Goal: Task Accomplishment & Management: Manage account settings

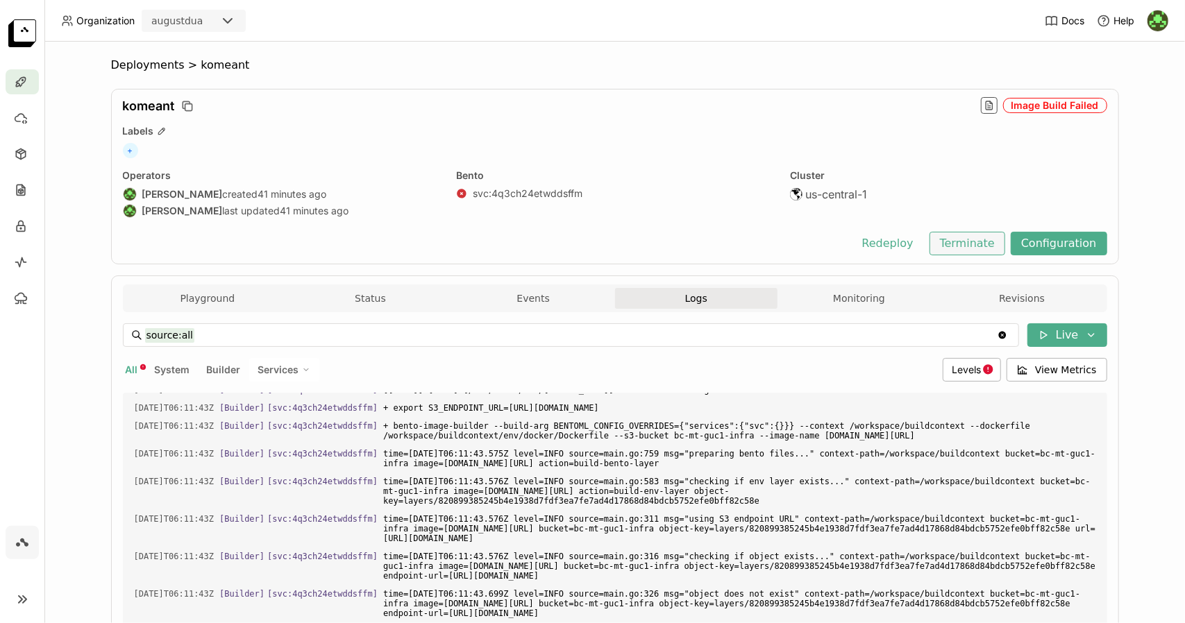
click at [957, 249] on button "Terminate" at bounding box center [967, 244] width 76 height 24
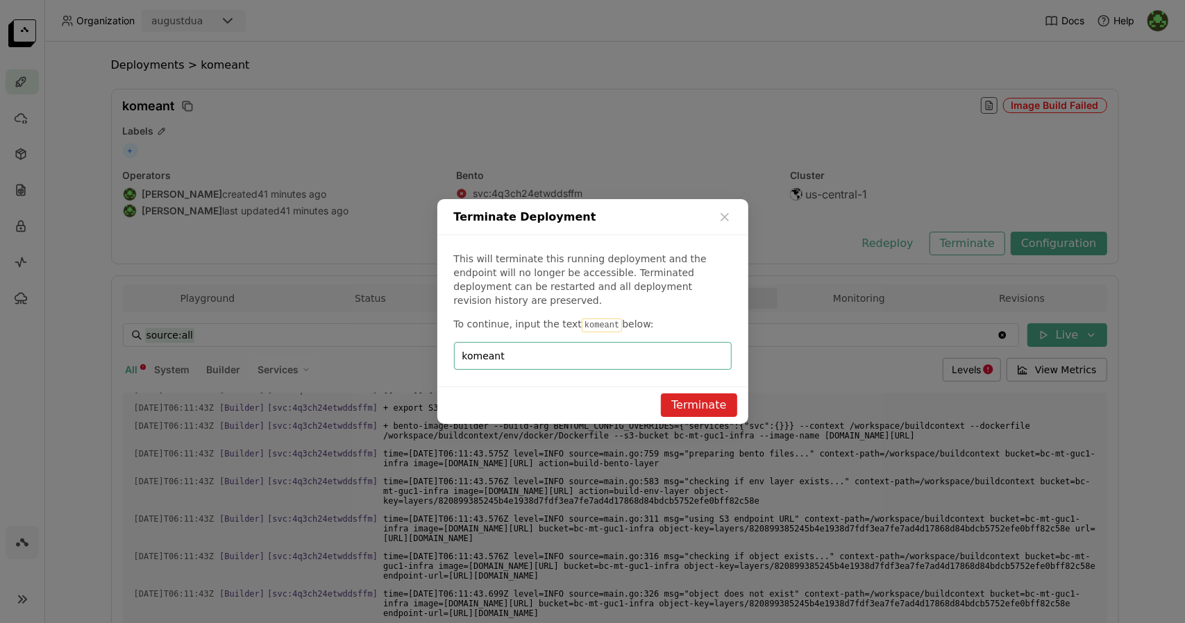
type input "komeant"
click at [712, 396] on button "Terminate" at bounding box center [699, 406] width 76 height 24
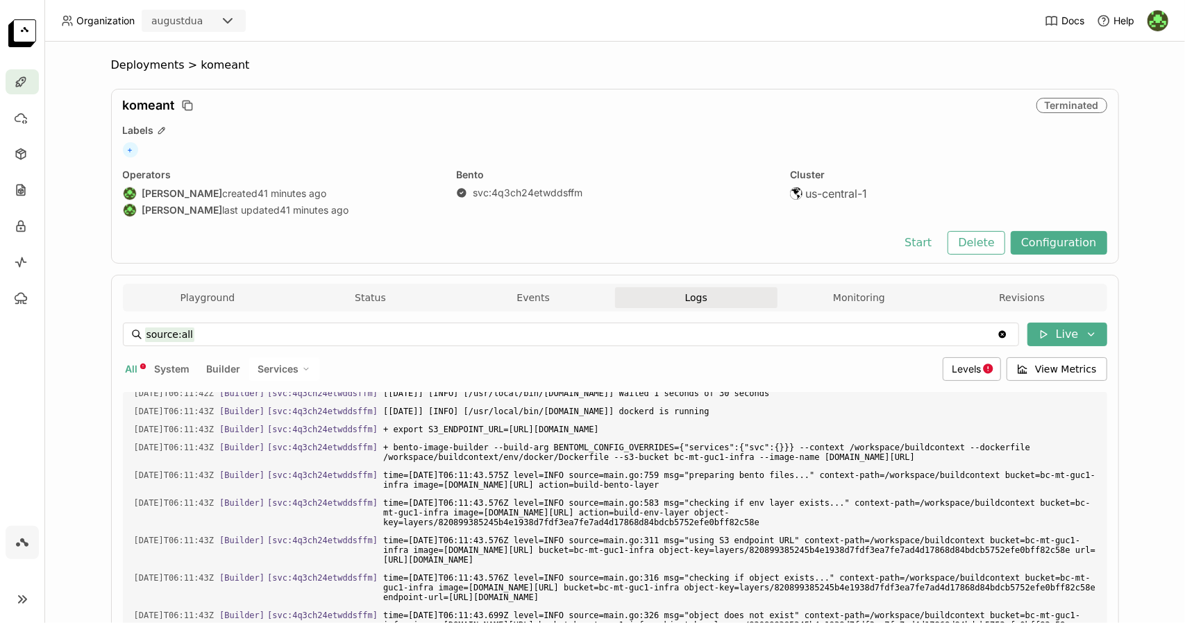
scroll to position [3690, 0]
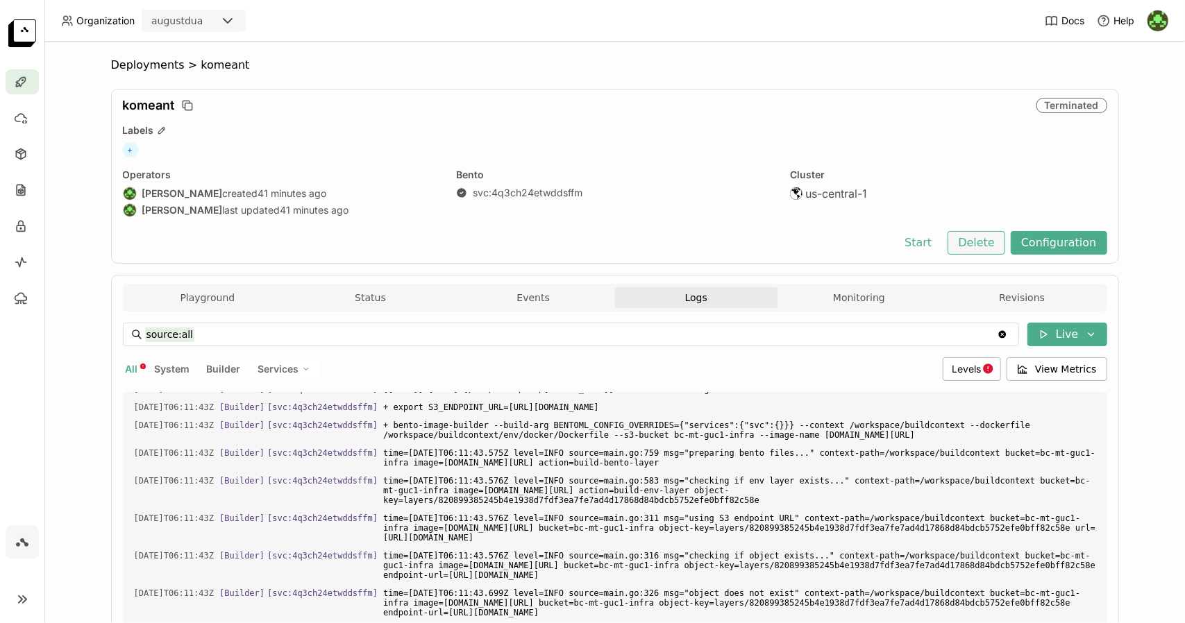
click at [974, 242] on button "Delete" at bounding box center [977, 243] width 58 height 24
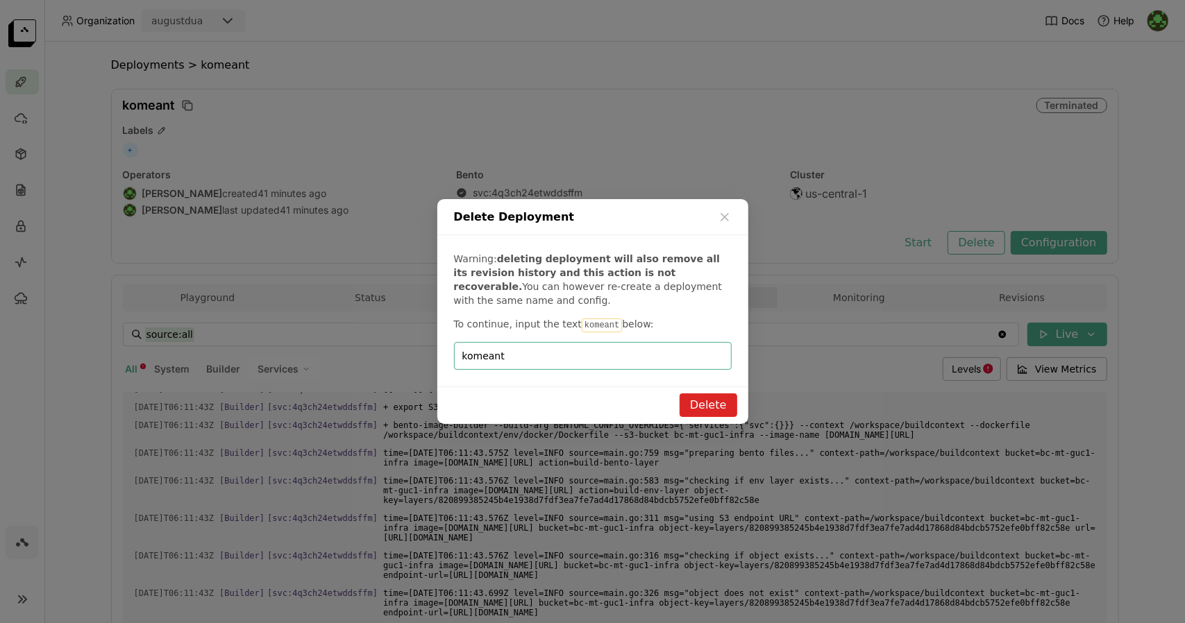
type input "komeant"
click at [710, 402] on button "Delete" at bounding box center [709, 406] width 58 height 24
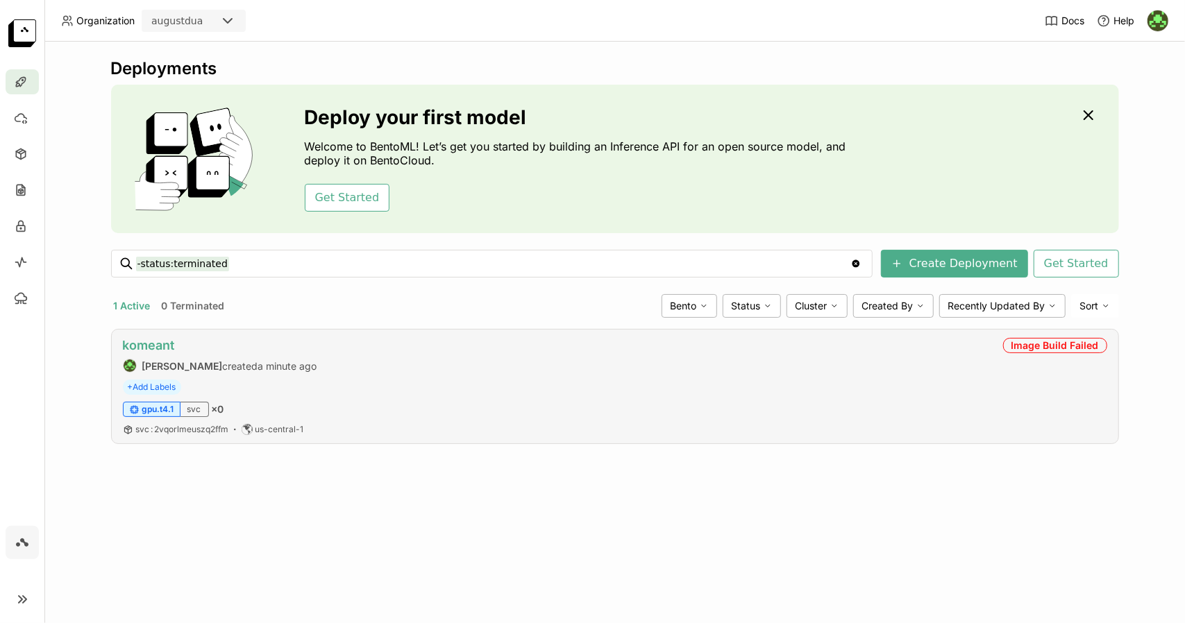
click at [149, 345] on link "komeant" at bounding box center [149, 345] width 52 height 15
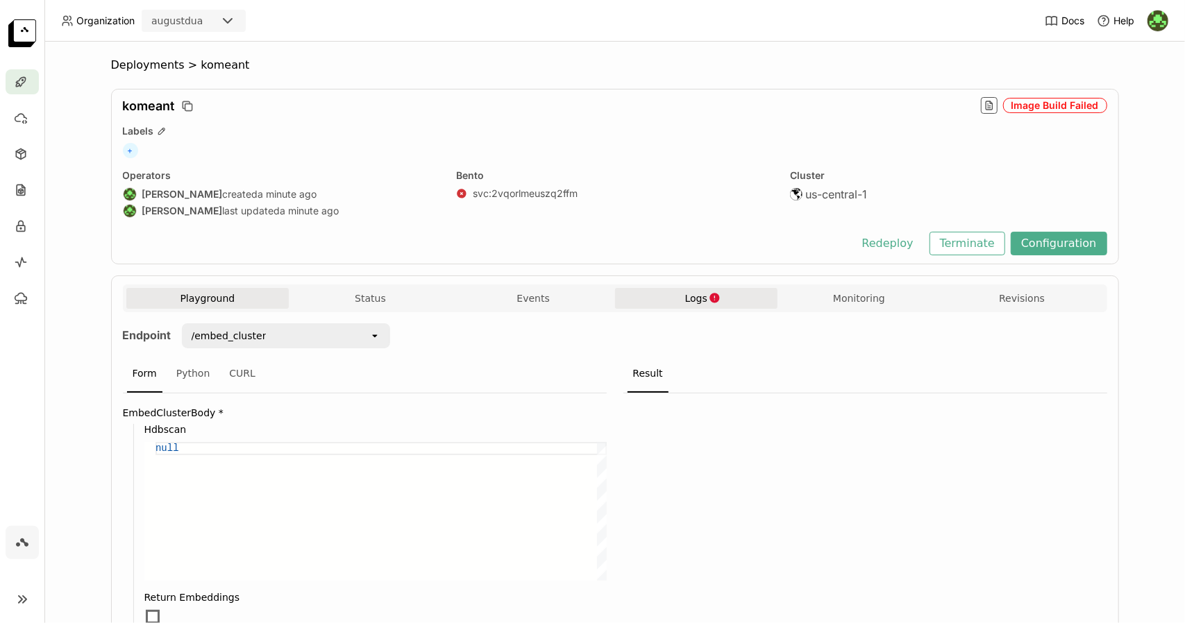
click at [687, 292] on span "Logs" at bounding box center [696, 298] width 22 height 12
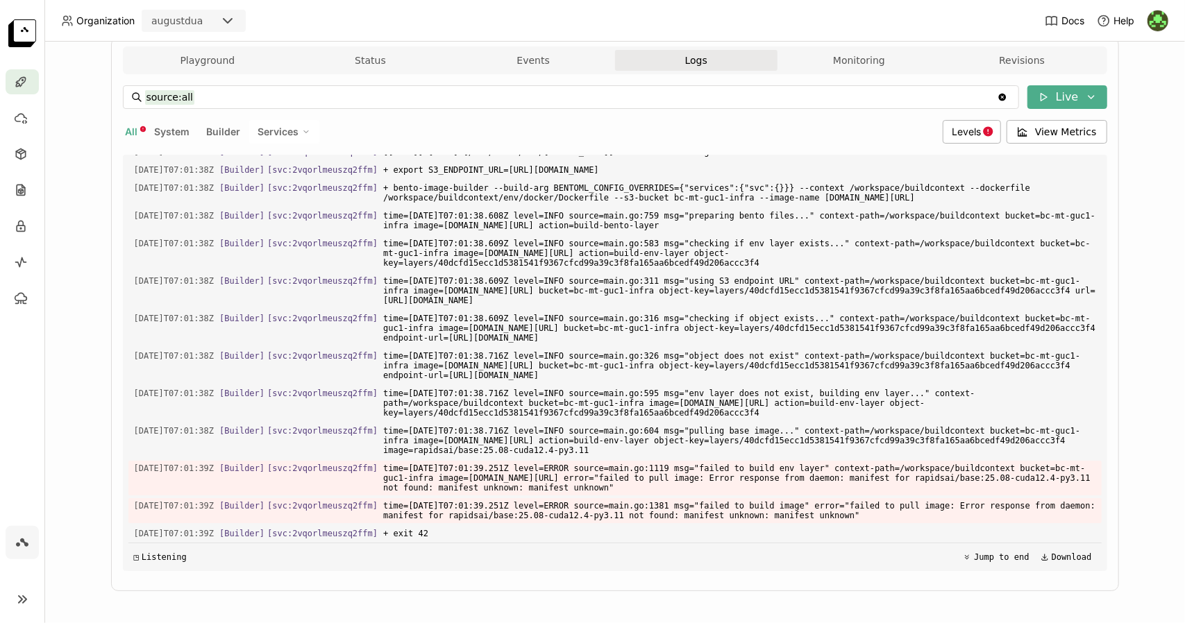
scroll to position [243, 0]
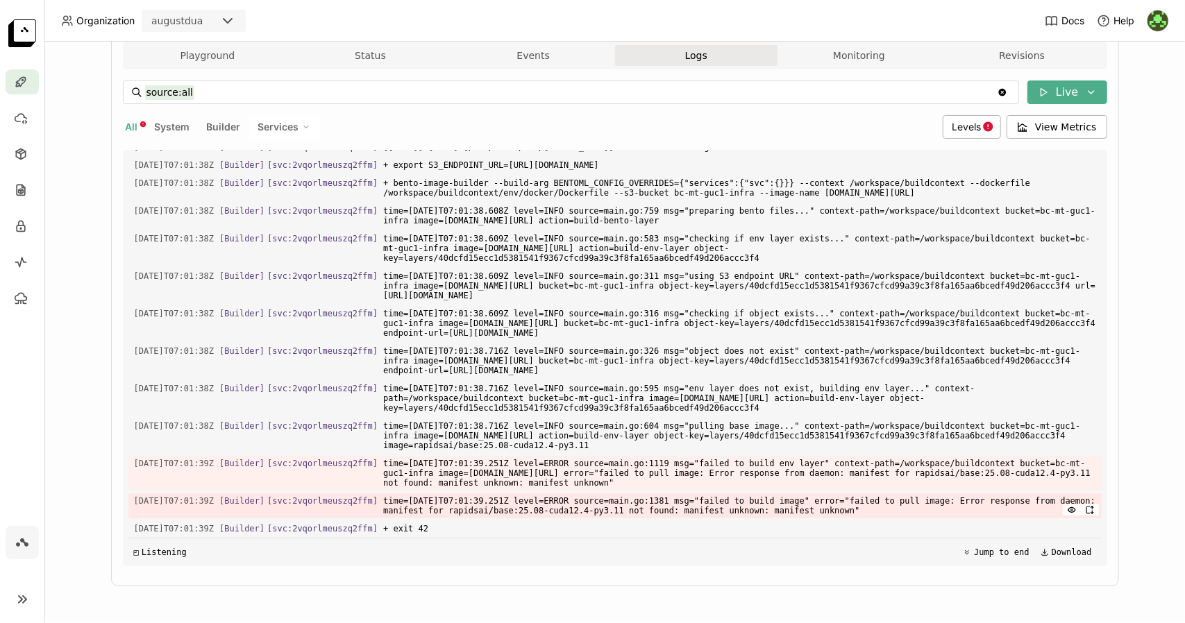
drag, startPoint x: 129, startPoint y: 461, endPoint x: 880, endPoint y: 510, distance: 752.6
click at [880, 510] on div "Load older logs [DATE]T15:53:53Z [Service:svc] [Replica: cjz6t ] [DATE]T15:53:5…" at bounding box center [614, 358] width 973 height 416
copy div "[DATE]T07:01:39Z [Builder] [ svc:2vqorlmeuszq2ffm ] time=[DATE]T07:01:39.251Z l…"
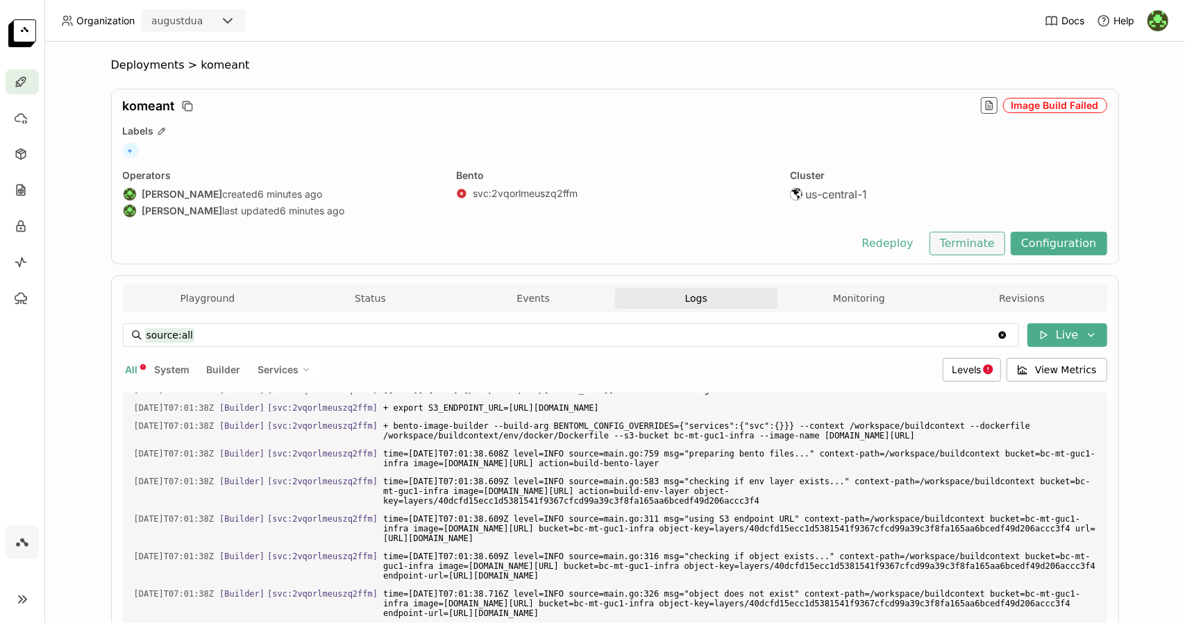
click at [964, 245] on button "Terminate" at bounding box center [967, 244] width 76 height 24
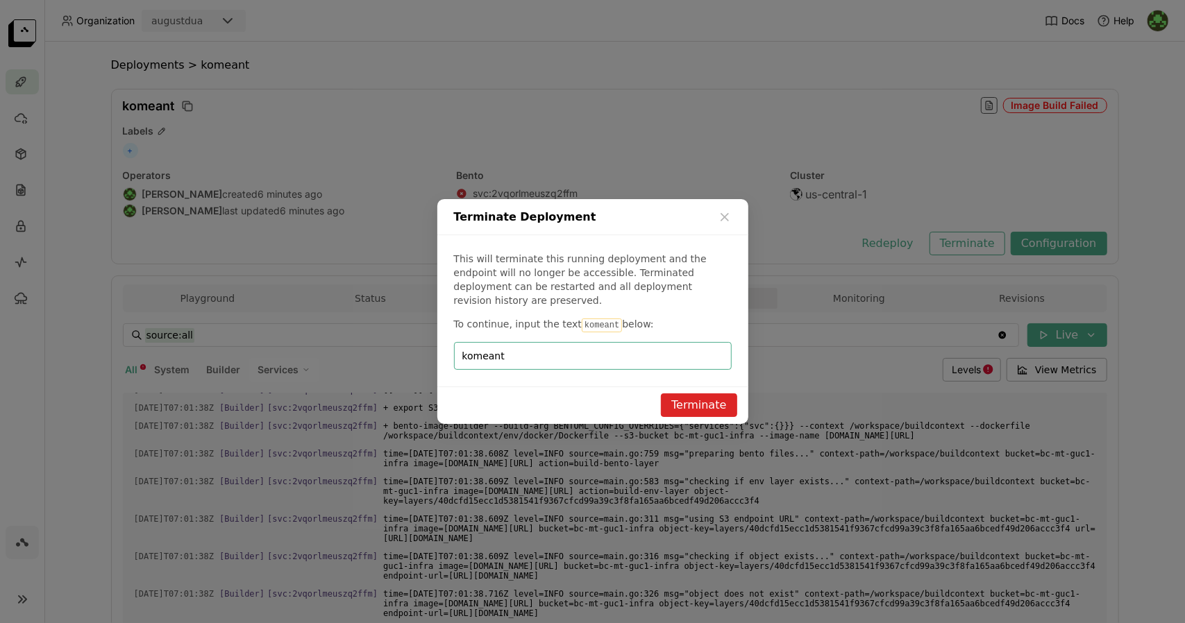
type input "komeant"
click at [700, 394] on button "Terminate" at bounding box center [699, 406] width 76 height 24
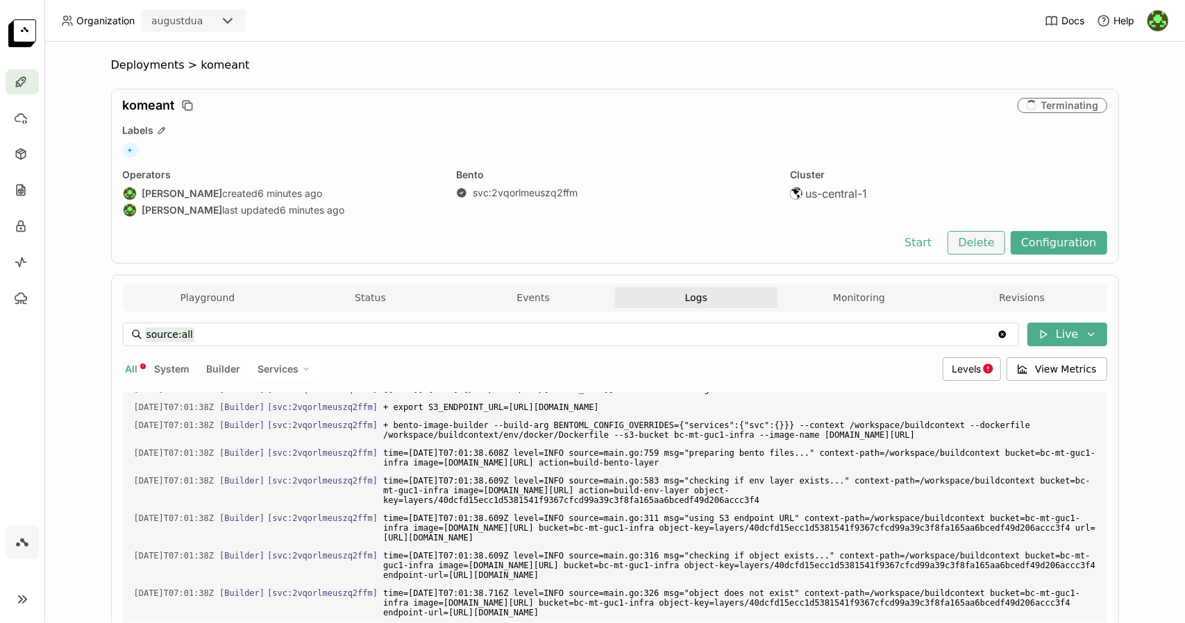
click at [973, 239] on button "Delete" at bounding box center [977, 243] width 58 height 24
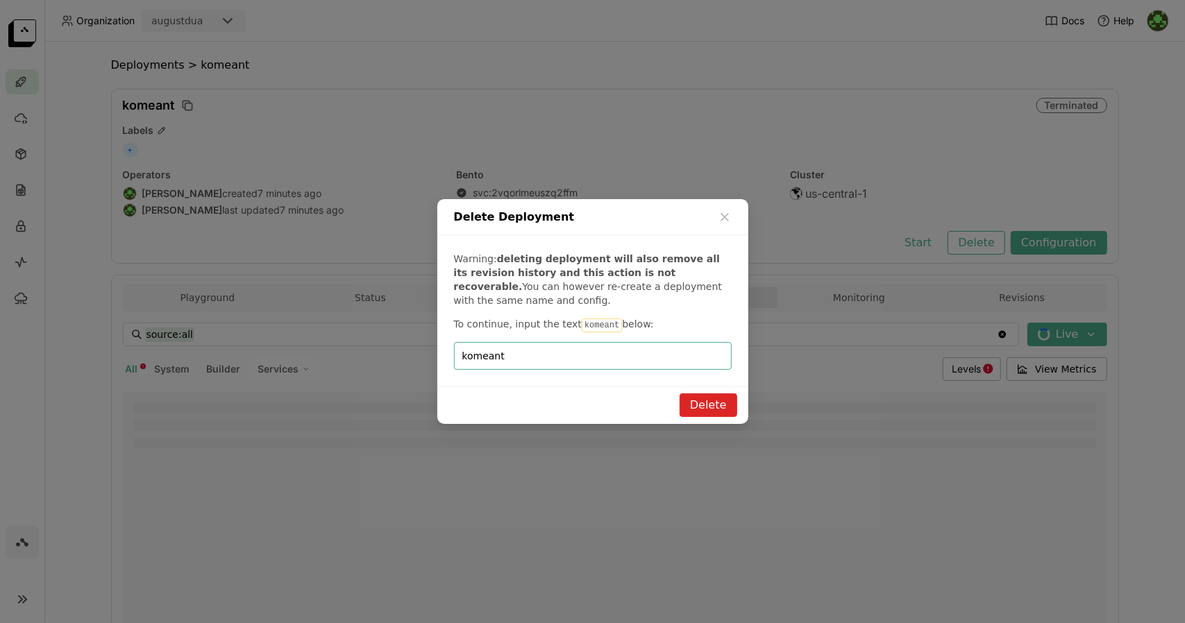
type input "komeant"
click at [716, 395] on button "Delete" at bounding box center [709, 406] width 58 height 24
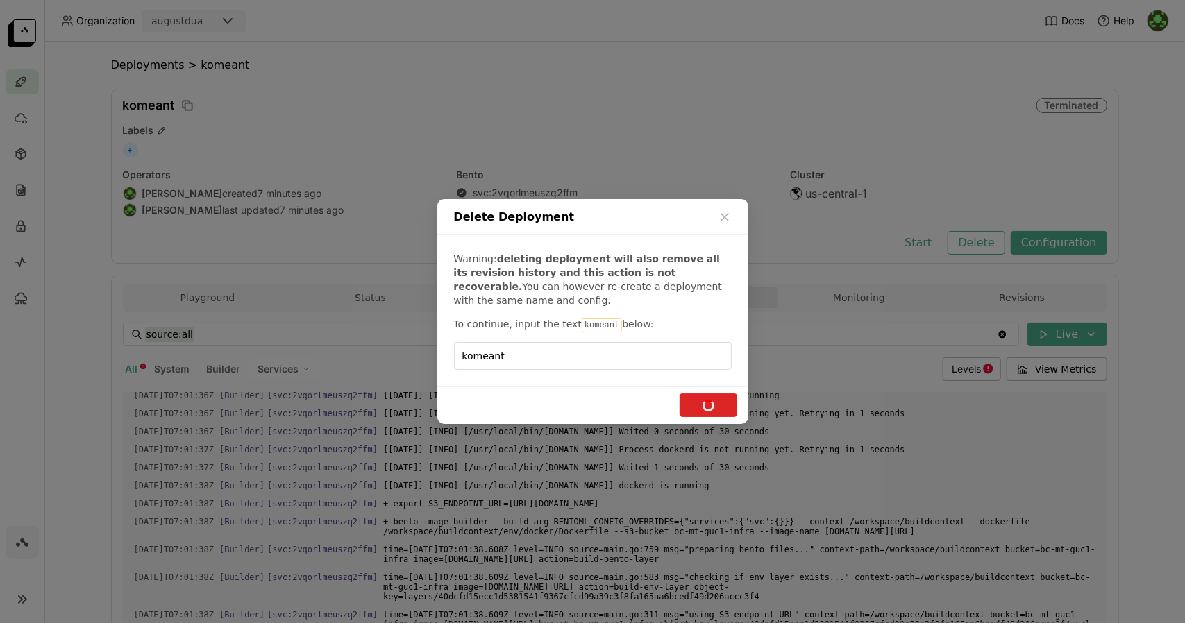
scroll to position [3629, 0]
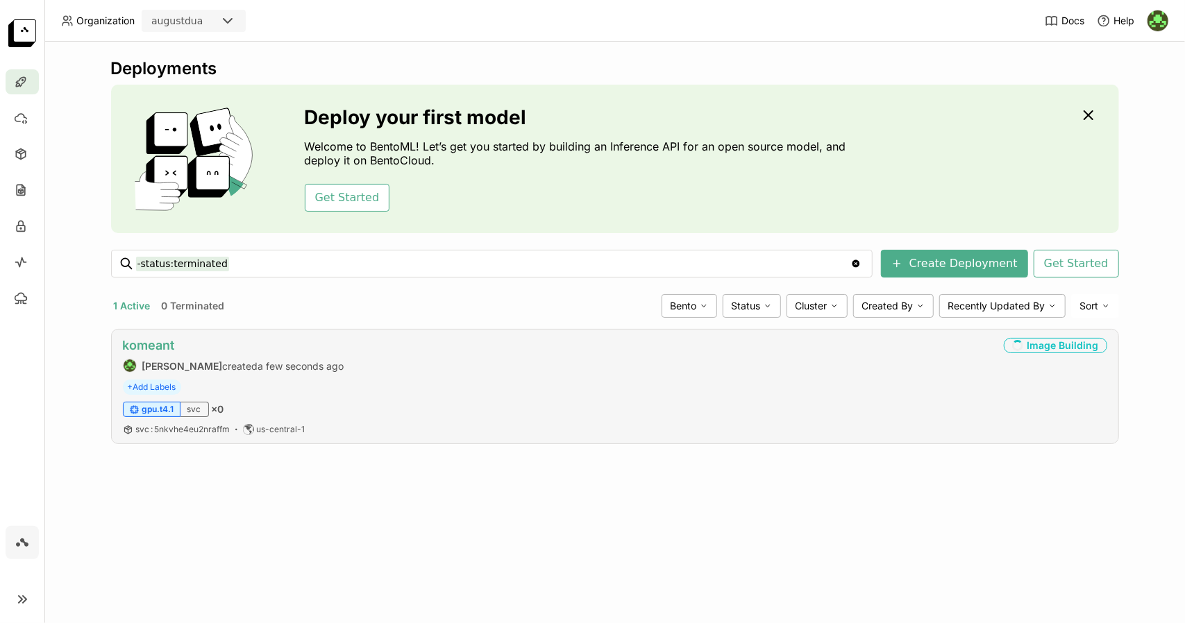
click at [153, 343] on link "komeant" at bounding box center [149, 345] width 52 height 15
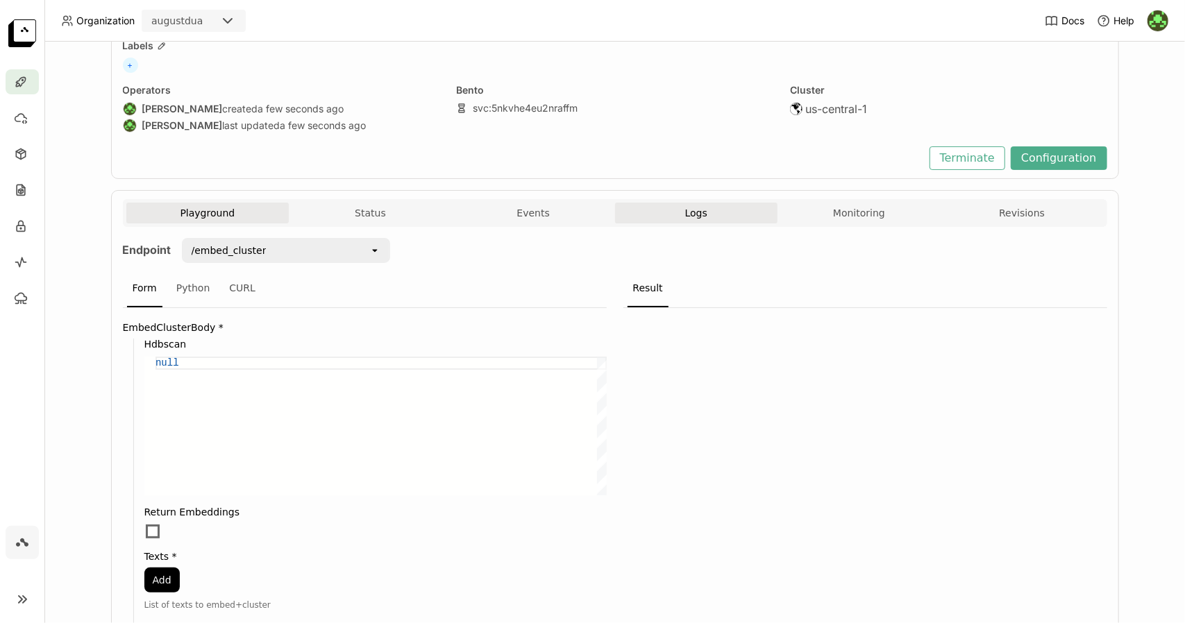
click at [697, 217] on span "Logs" at bounding box center [696, 213] width 22 height 12
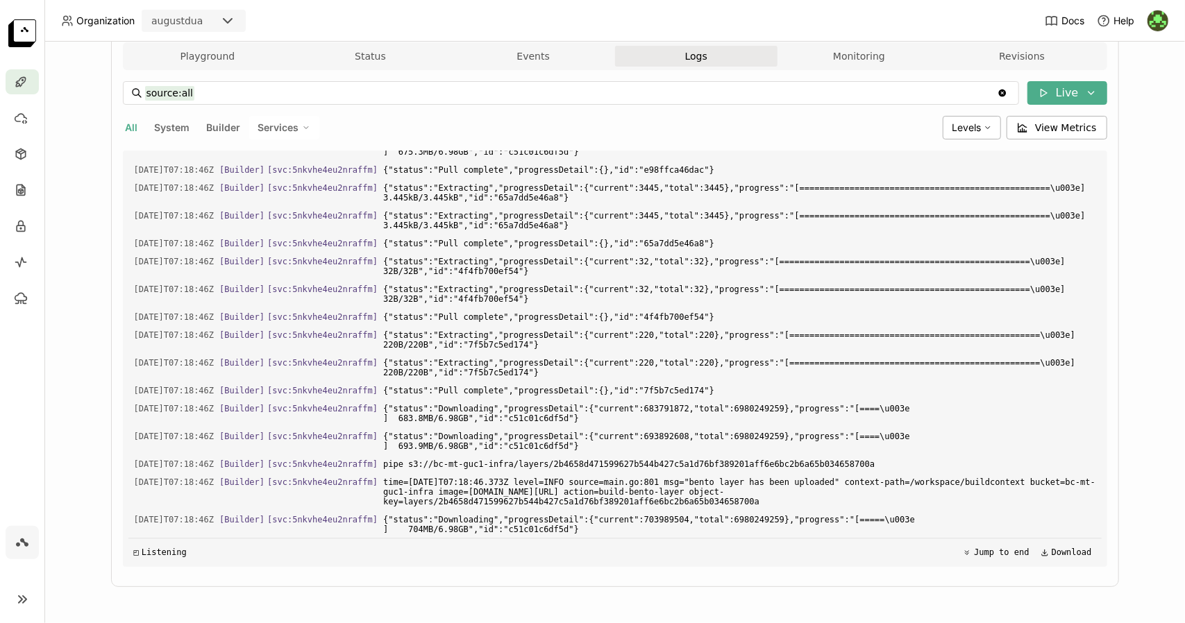
scroll to position [9225, 0]
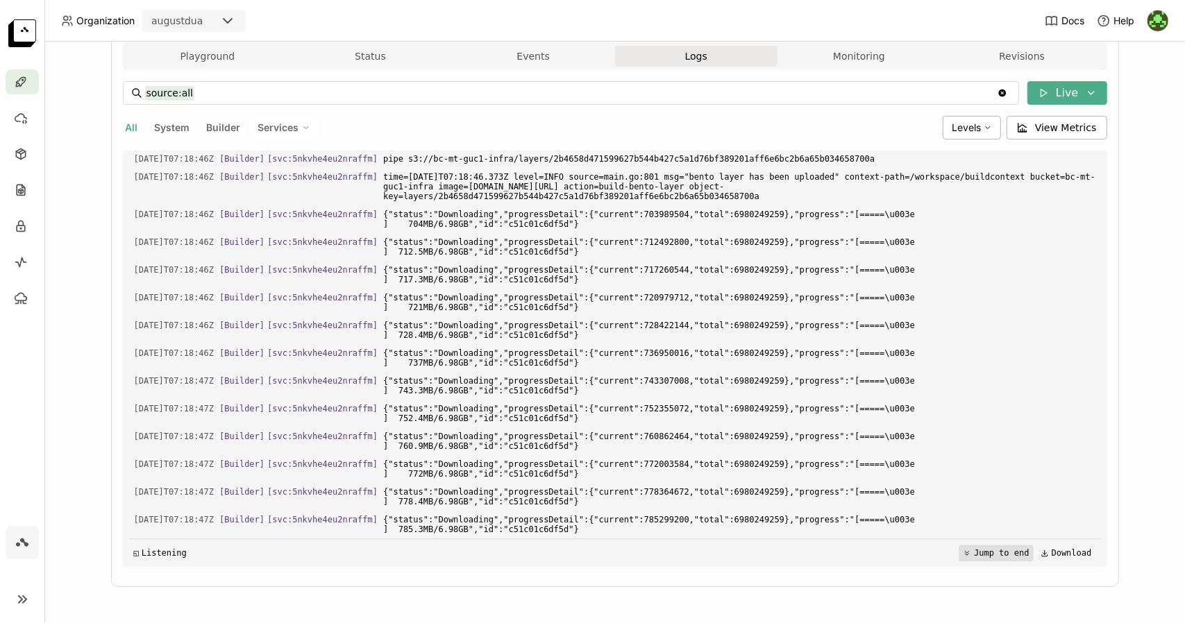
click at [965, 548] on button "Jump to end" at bounding box center [996, 553] width 74 height 17
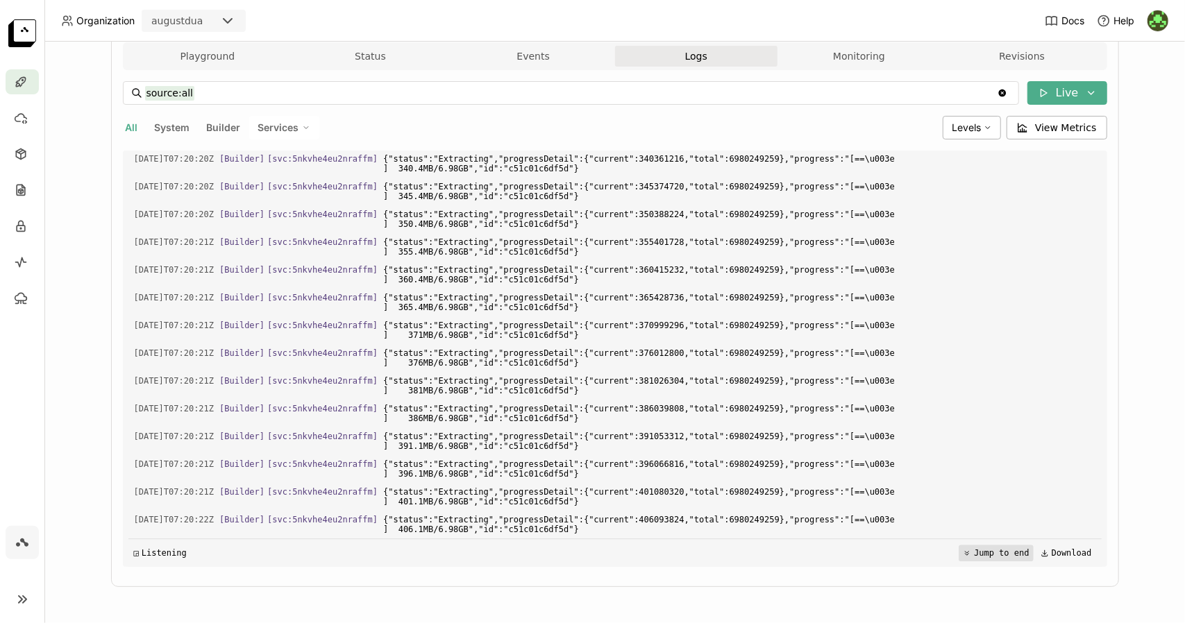
scroll to position [28218, 0]
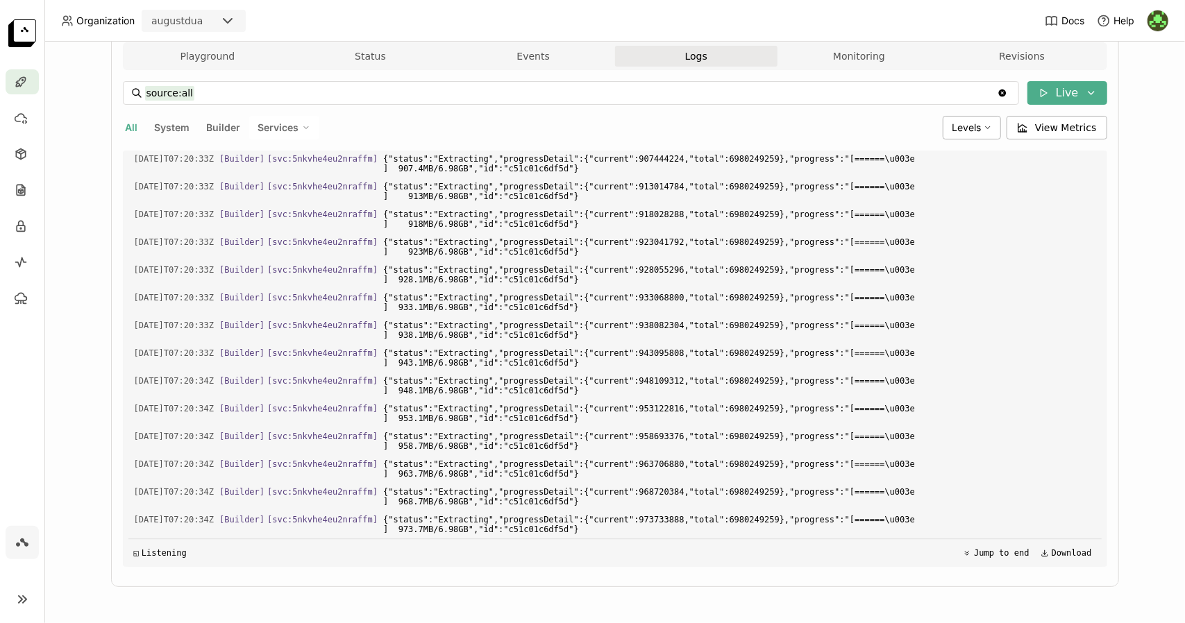
click at [1155, 371] on div "Deployments > komeant komeant Image Building Labels + Operators [PERSON_NAME] c…" at bounding box center [614, 333] width 1140 height 582
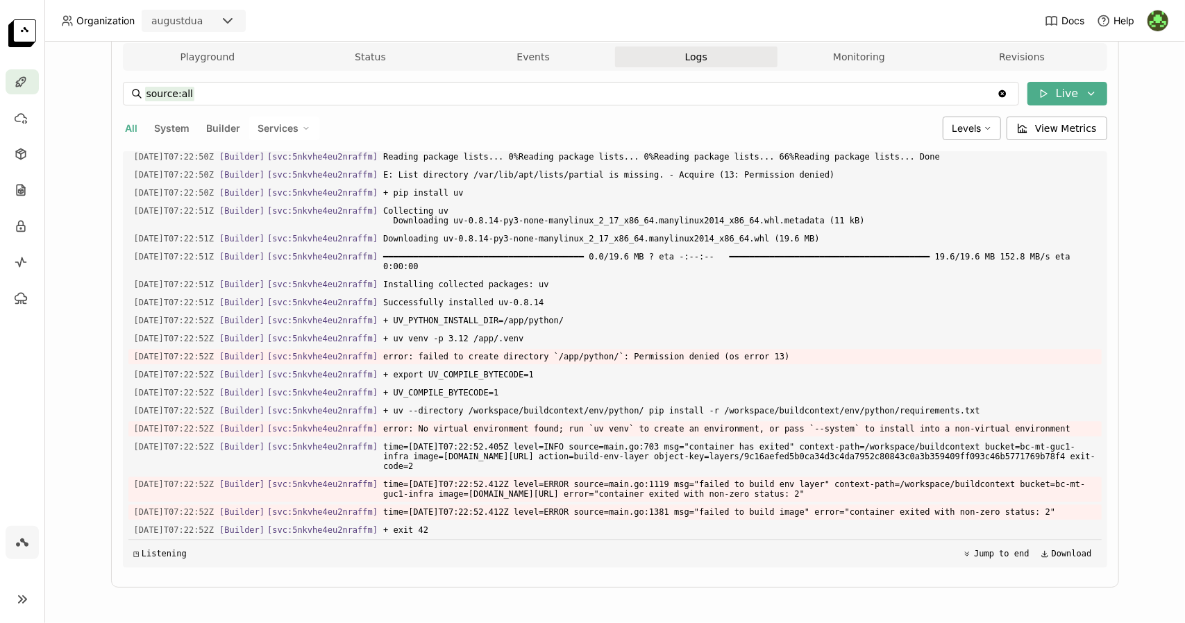
scroll to position [242, 0]
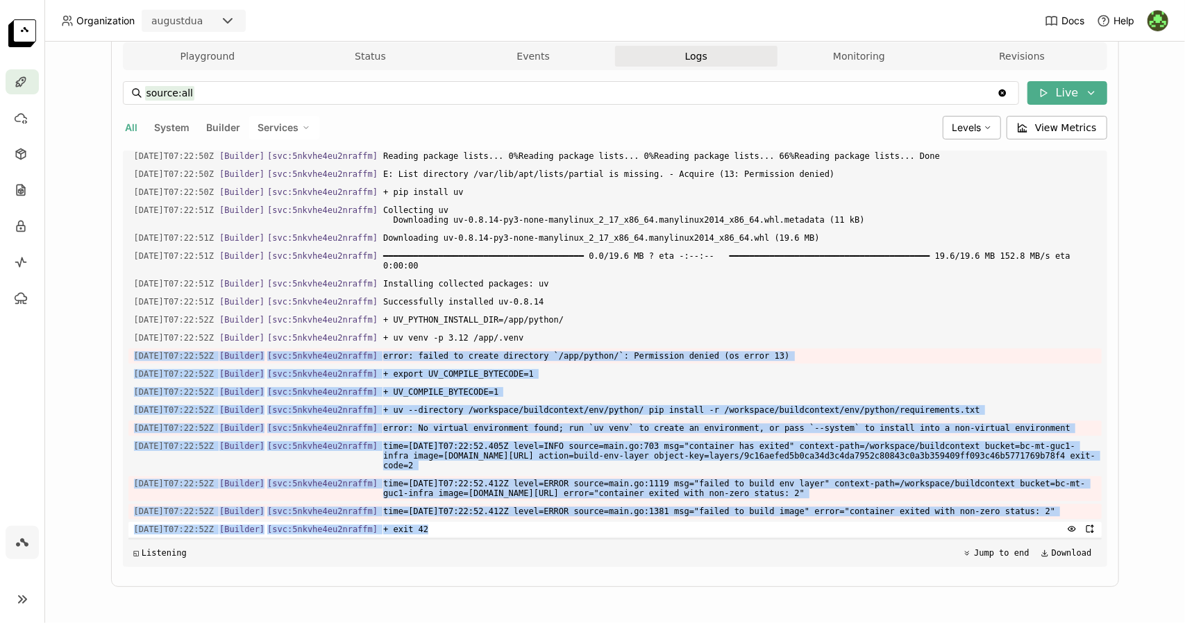
drag, startPoint x: 128, startPoint y: 341, endPoint x: 446, endPoint y: 531, distance: 370.5
click at [446, 531] on div "Load older logs 2025-08-29T07:21:04Z [Builder] [ svc:5nkvhe4eu2nraffm ] {"statu…" at bounding box center [614, 359] width 973 height 416
copy div "2025-08-29T07:22:52Z [Builder] [ svc:5nkvhe4eu2nraffm ] error: failed to create…"
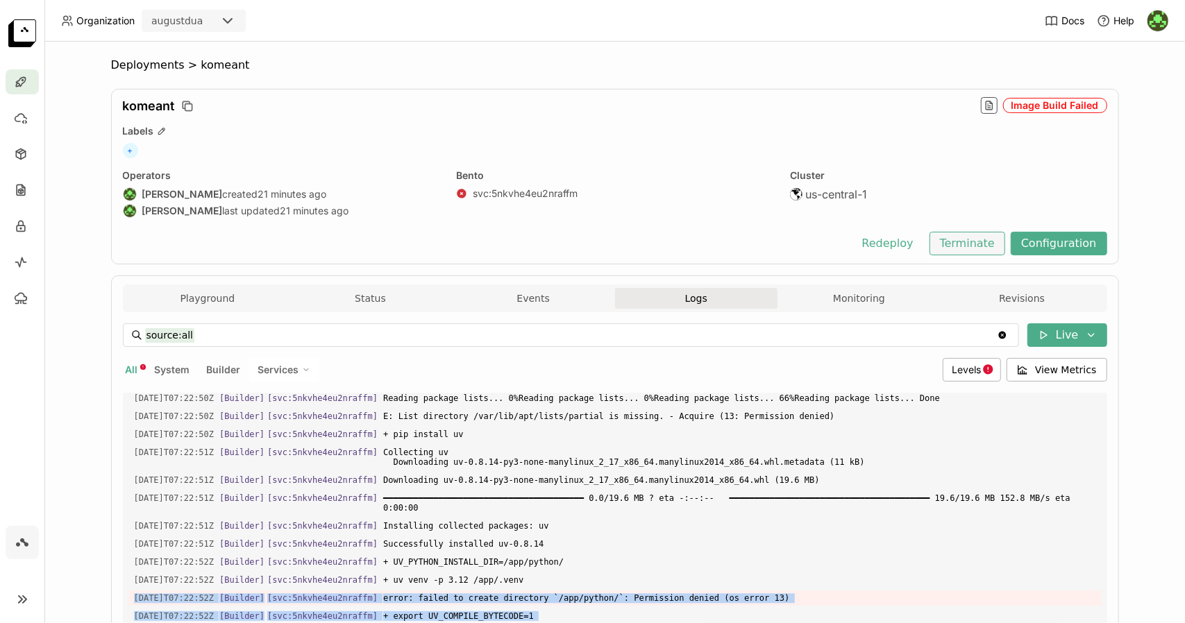
click at [966, 239] on button "Terminate" at bounding box center [967, 244] width 76 height 24
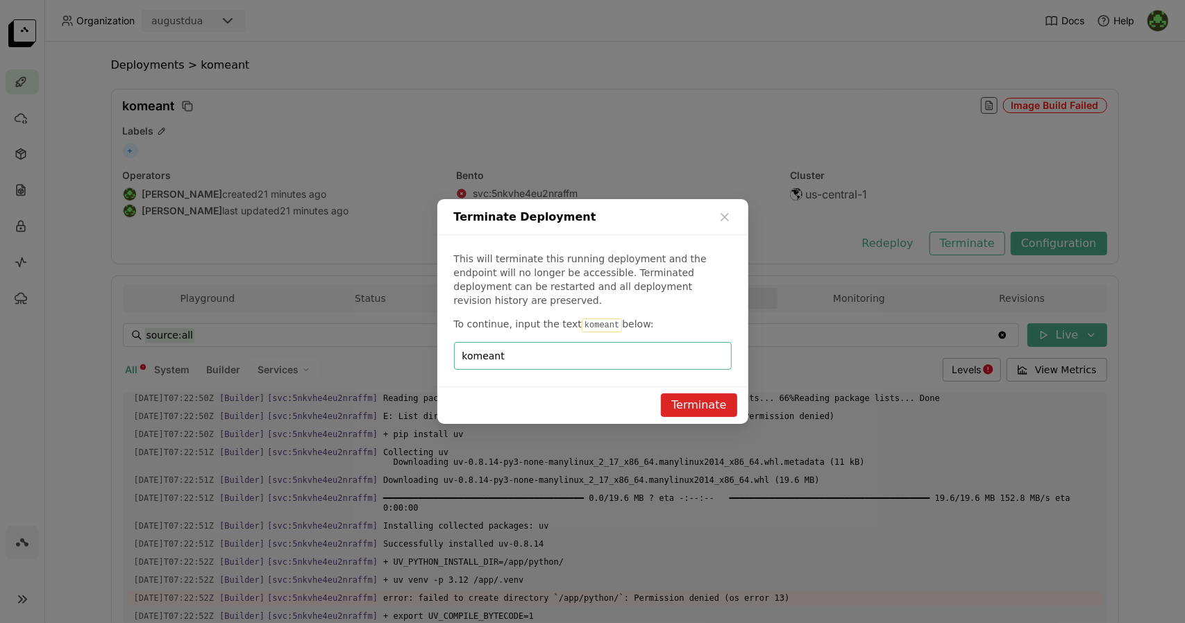
type input "komeant"
click at [709, 406] on button "Terminate" at bounding box center [699, 406] width 76 height 24
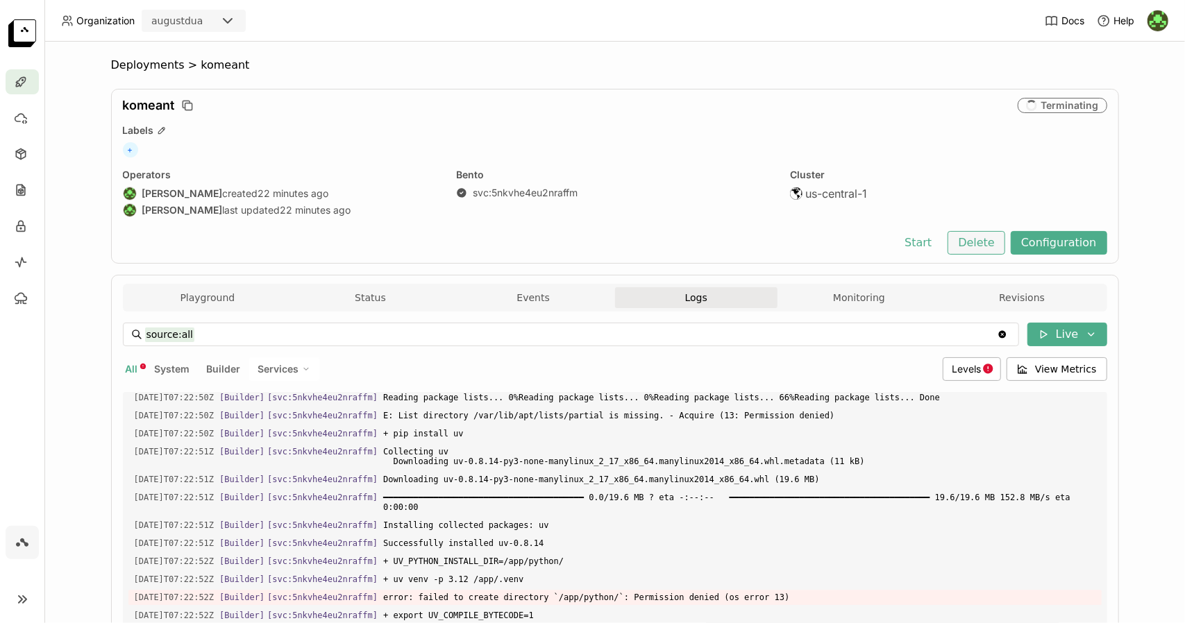
click at [986, 248] on button "Delete" at bounding box center [977, 243] width 58 height 24
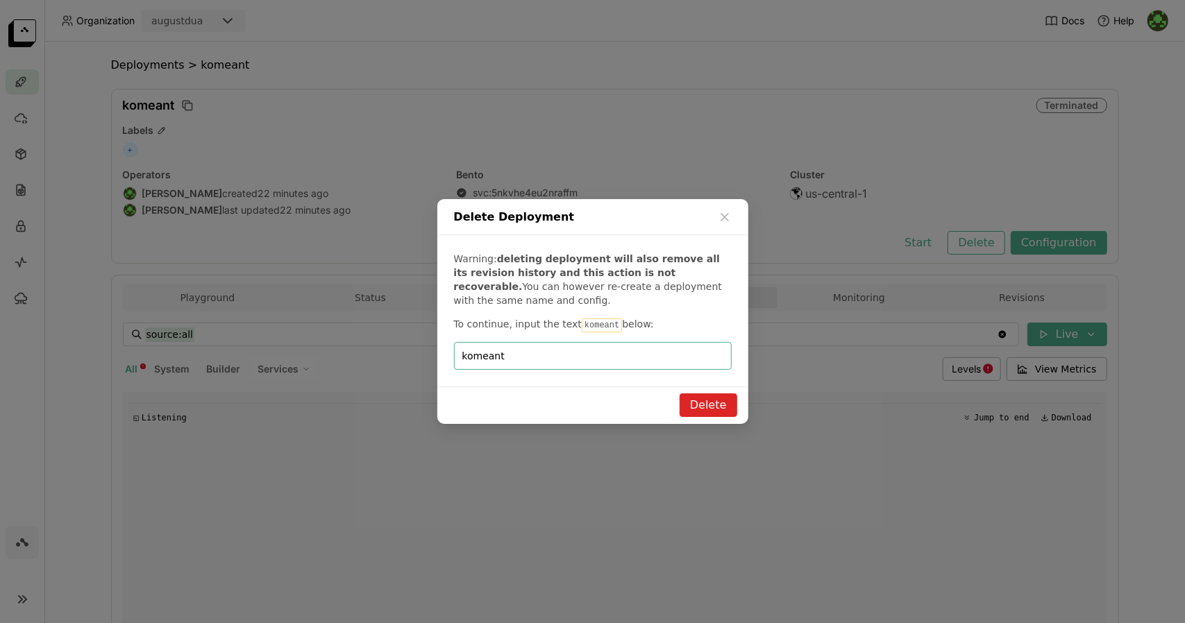
type input "komeant"
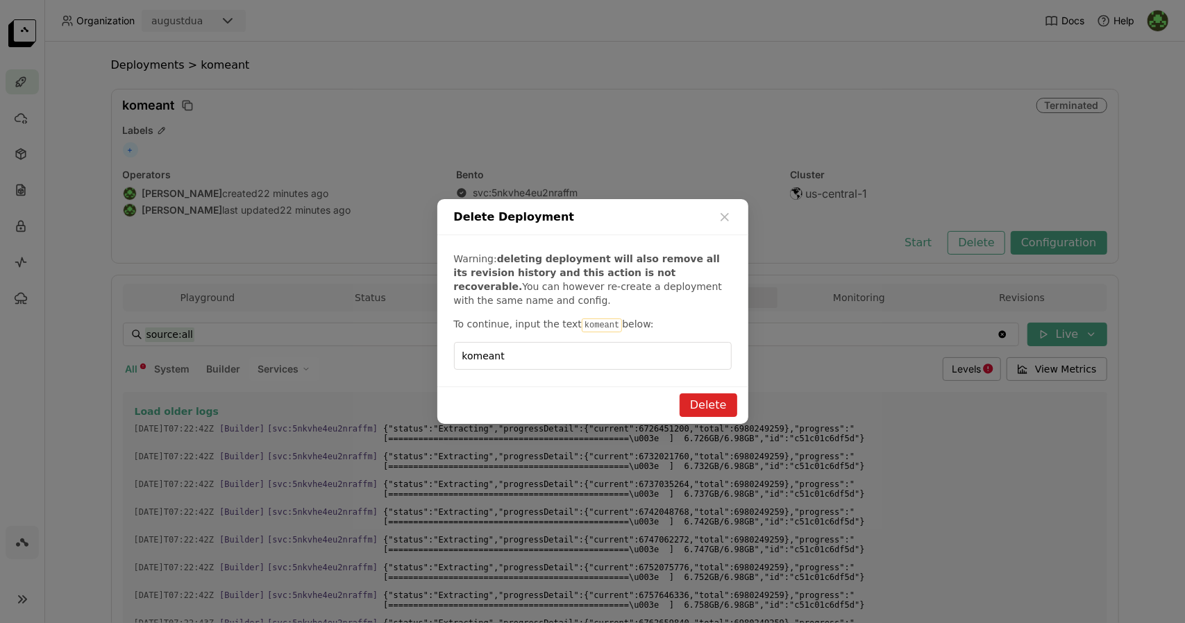
click at [723, 405] on button "Delete" at bounding box center [709, 406] width 58 height 24
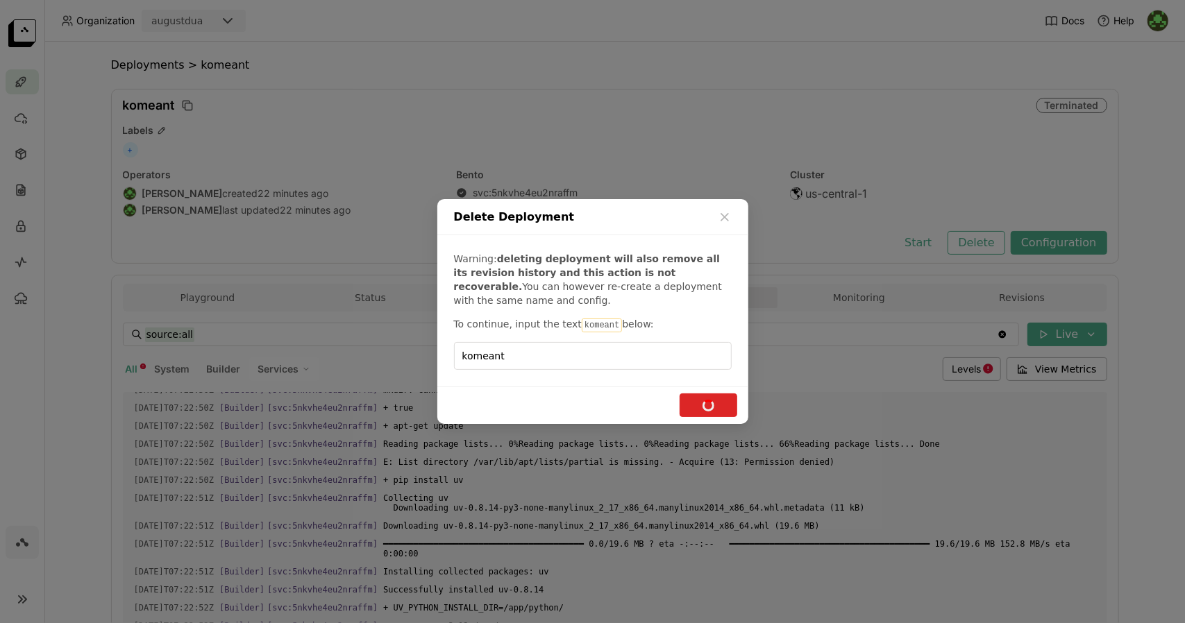
scroll to position [2375, 0]
